Goal: Information Seeking & Learning: Learn about a topic

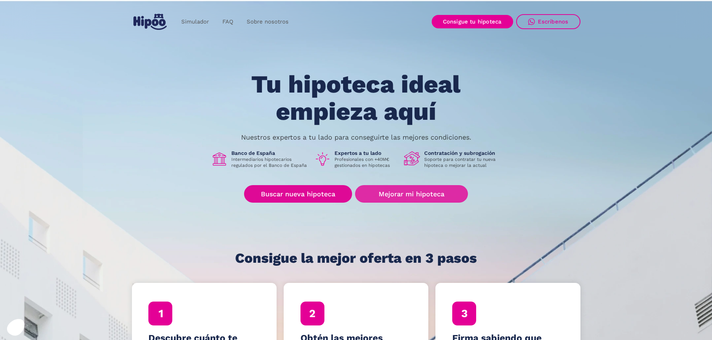
click at [396, 193] on link "Mejorar mi hipoteca" at bounding box center [411, 194] width 112 height 18
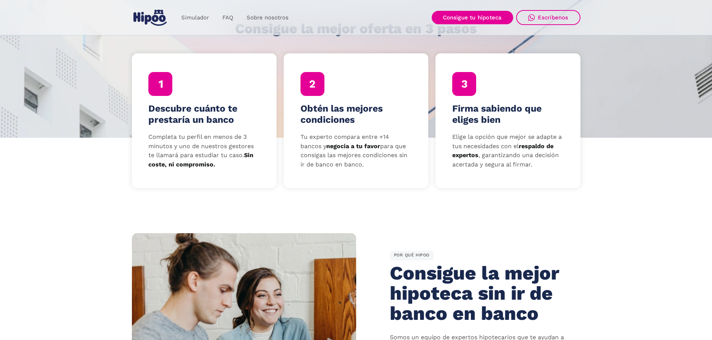
scroll to position [75, 0]
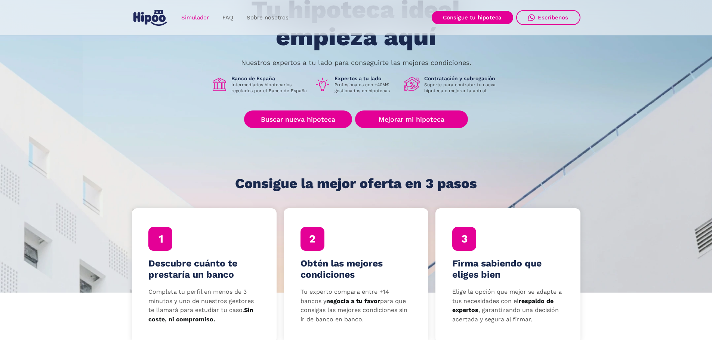
click at [198, 17] on link "Simulador" at bounding box center [194, 17] width 41 height 15
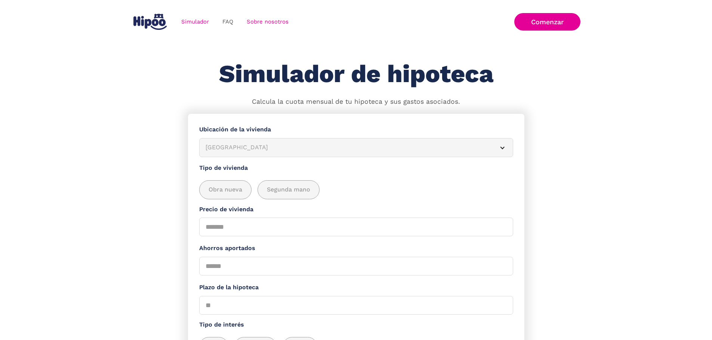
click at [260, 25] on link "Sobre nosotros" at bounding box center [267, 22] width 55 height 15
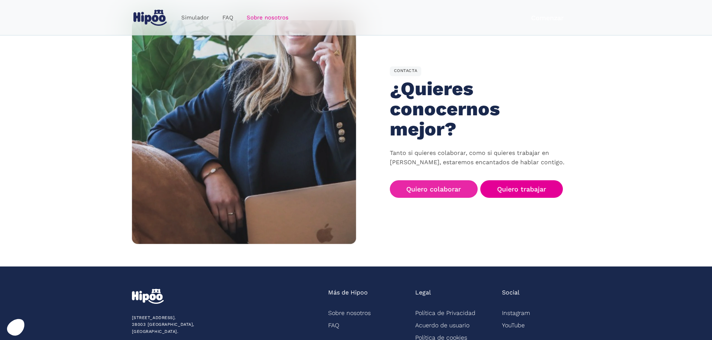
scroll to position [1158, 0]
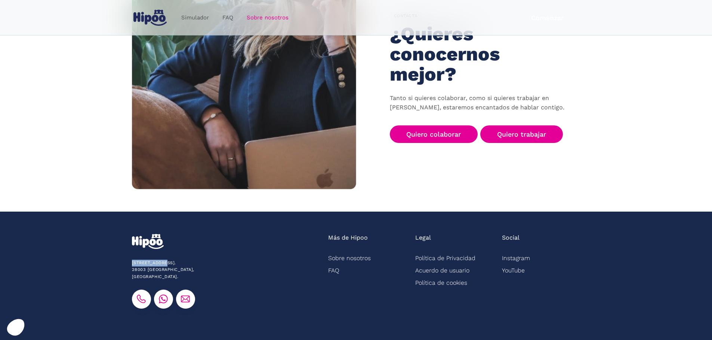
drag, startPoint x: 133, startPoint y: 240, endPoint x: 166, endPoint y: 241, distance: 33.3
click at [166, 260] on div "[STREET_ADDRESS]. [GEOGRAPHIC_DATA], [GEOGRAPHIC_DATA]." at bounding box center [186, 270] width 109 height 21
click at [165, 295] on img at bounding box center [163, 299] width 9 height 9
click at [211, 251] on div "[STREET_ADDRESS]. [GEOGRAPHIC_DATA], [GEOGRAPHIC_DATA]." at bounding box center [226, 271] width 188 height 75
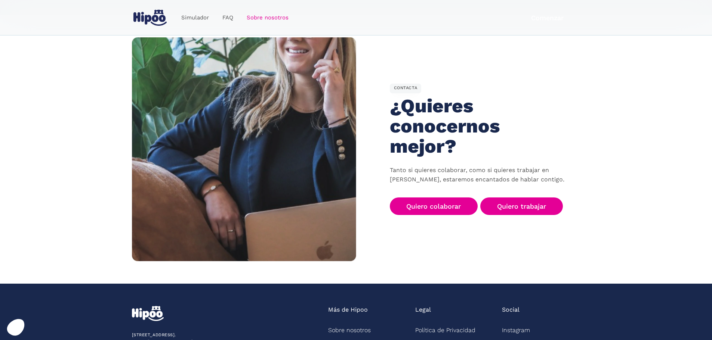
scroll to position [1167, 0]
